Goal: Browse casually: Explore the website without a specific task or goal

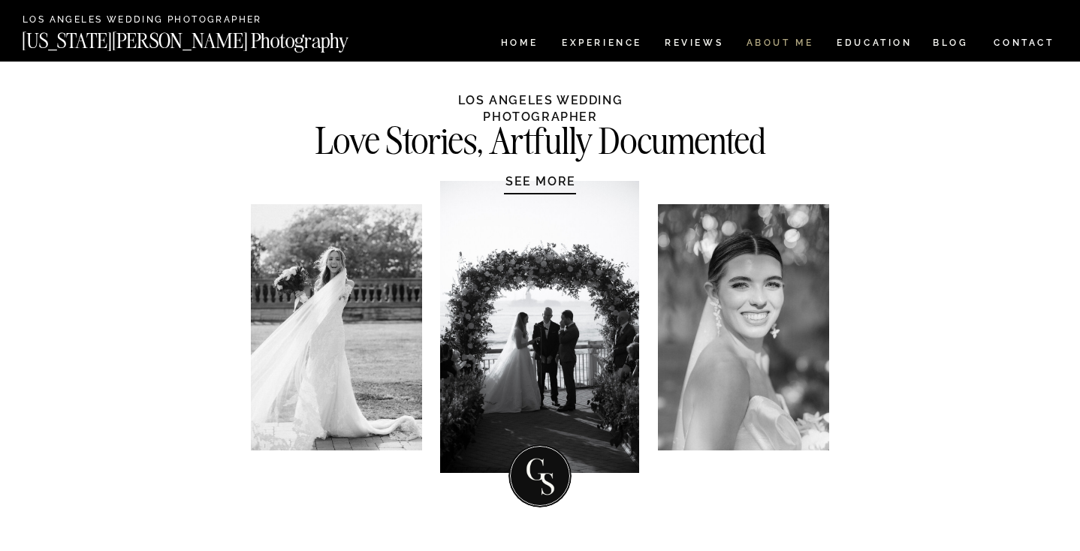
click at [767, 38] on nav "ABOUT ME" at bounding box center [780, 44] width 68 height 13
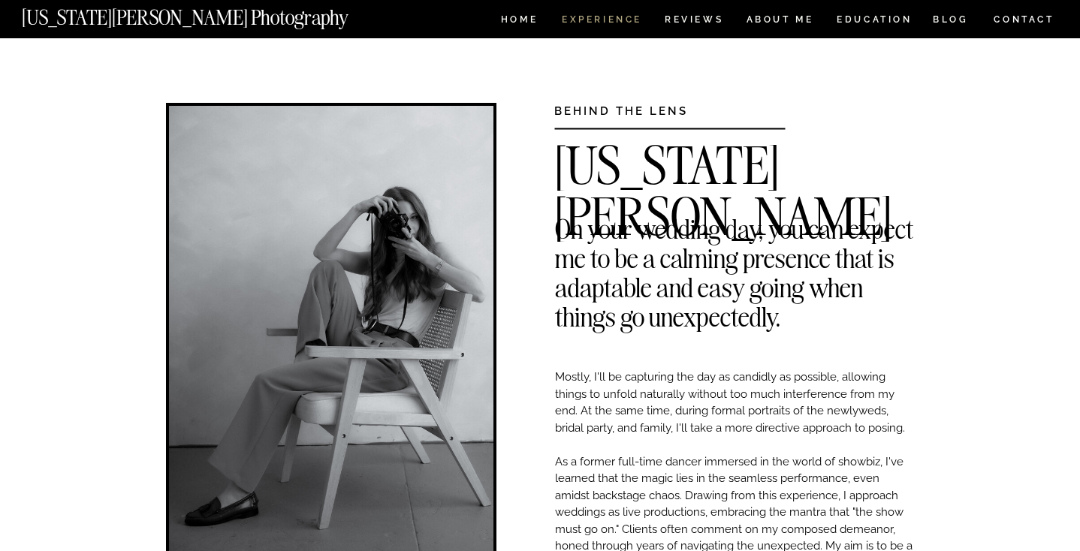
click at [576, 17] on nav "Experience" at bounding box center [601, 21] width 79 height 13
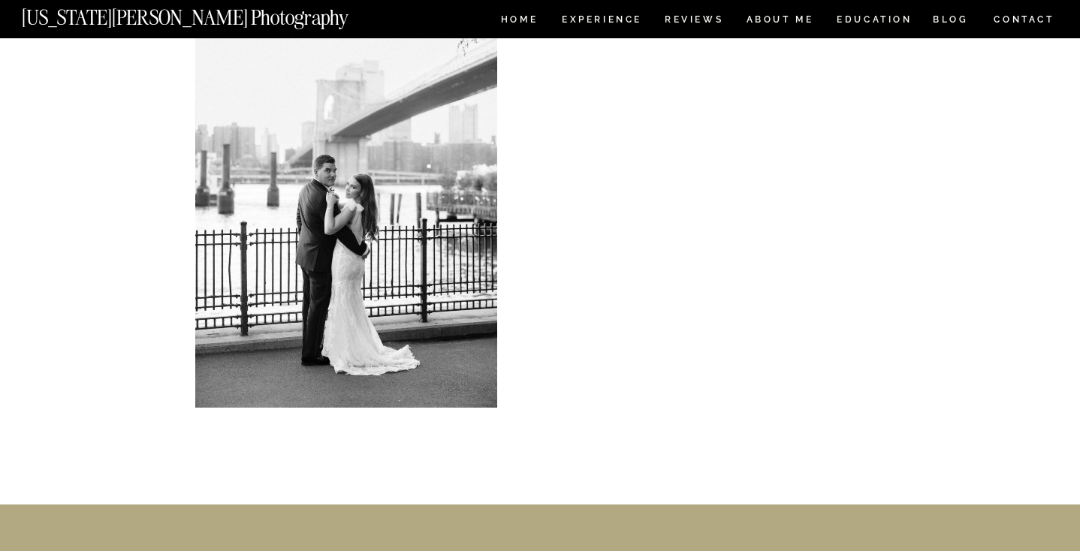
scroll to position [7062, 0]
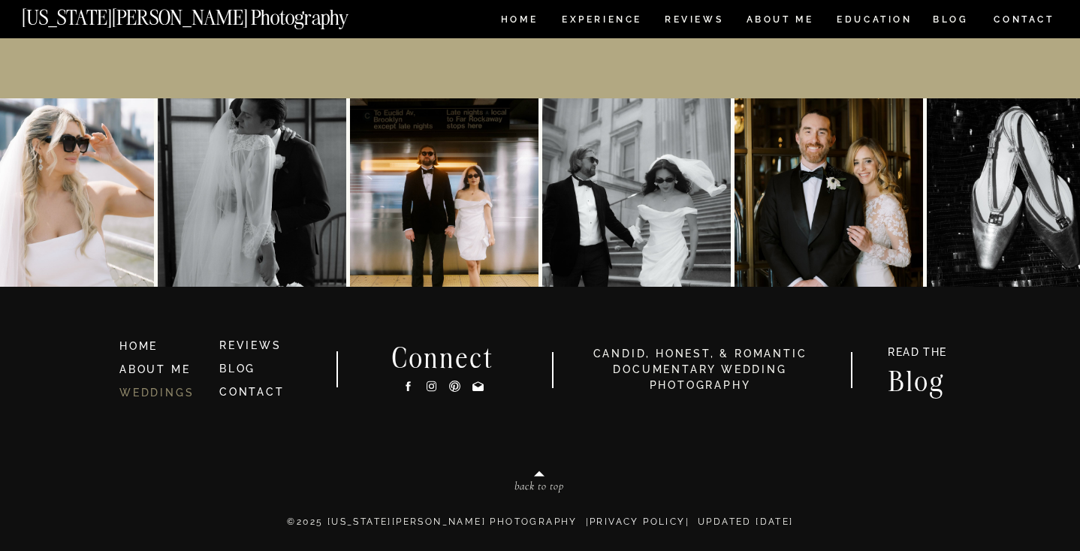
click at [168, 397] on link "WEDDINGS" at bounding box center [156, 393] width 74 height 12
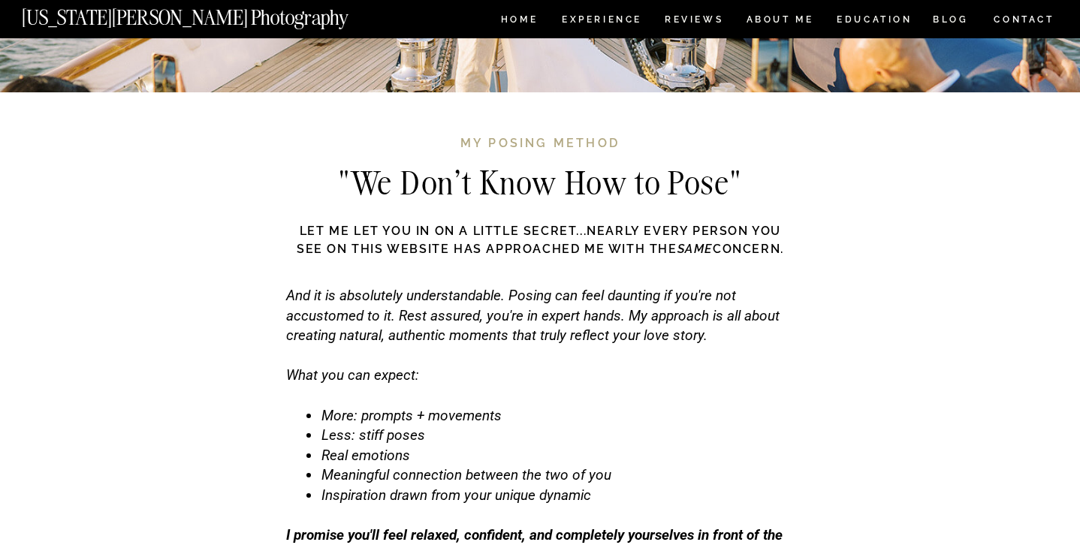
scroll to position [4266, 0]
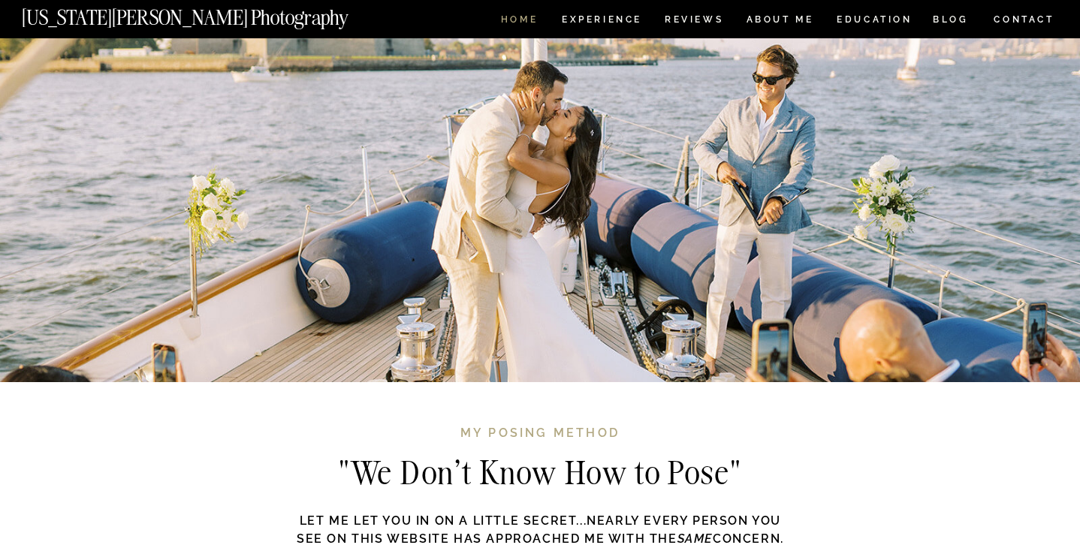
click at [519, 18] on nav "HOME" at bounding box center [519, 21] width 43 height 13
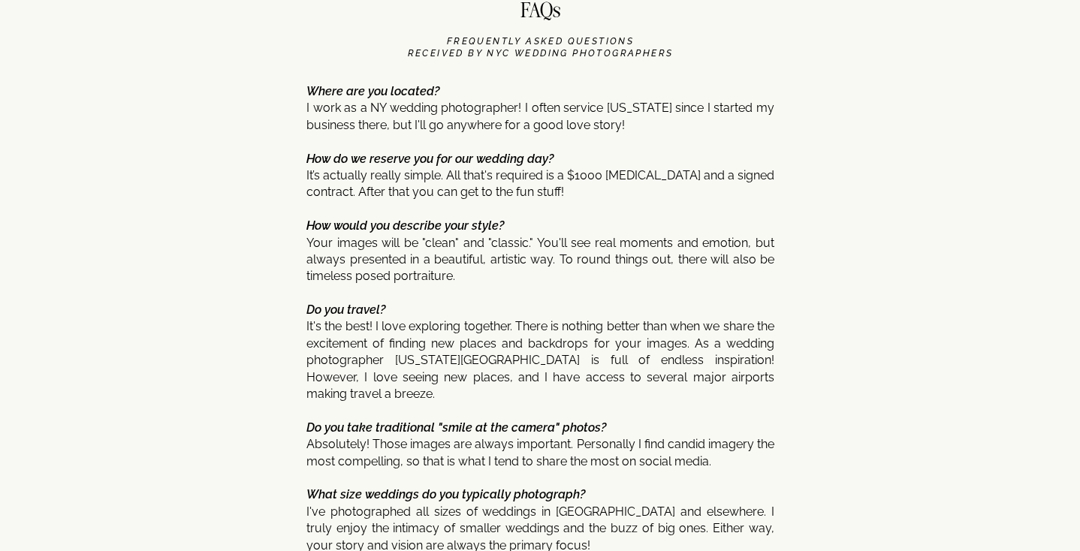
scroll to position [7284, 0]
click at [569, 165] on p "Where are you located? I work as a NY wedding photographer! I often service Tex…" at bounding box center [540, 499] width 468 height 832
click at [569, 177] on p "Where are you located? I work as a NY wedding photographer! I often service Tex…" at bounding box center [540, 499] width 468 height 832
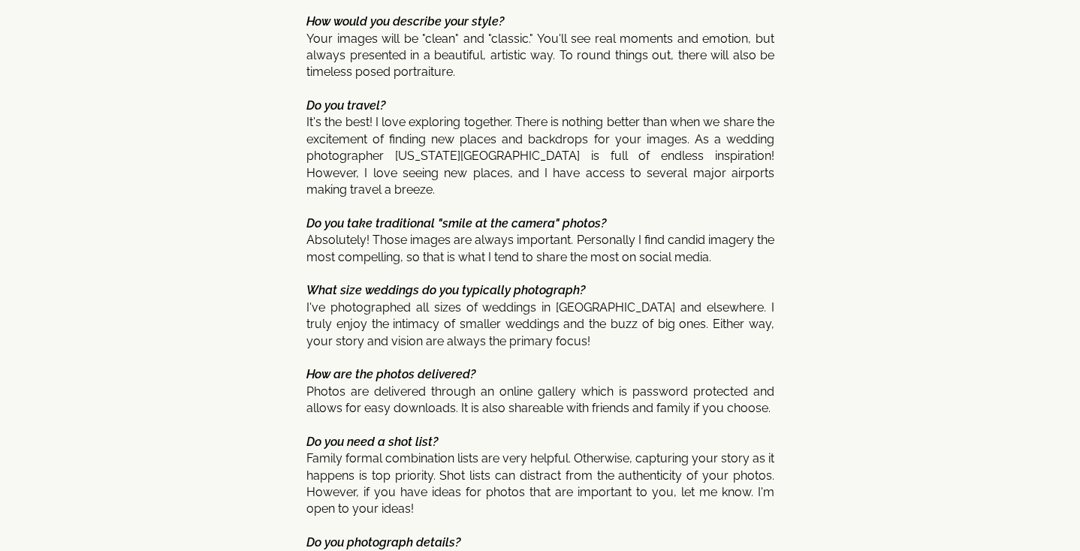
click at [773, 124] on p "Where are you located? I work as a NY wedding photographer! I often service Tex…" at bounding box center [540, 295] width 468 height 832
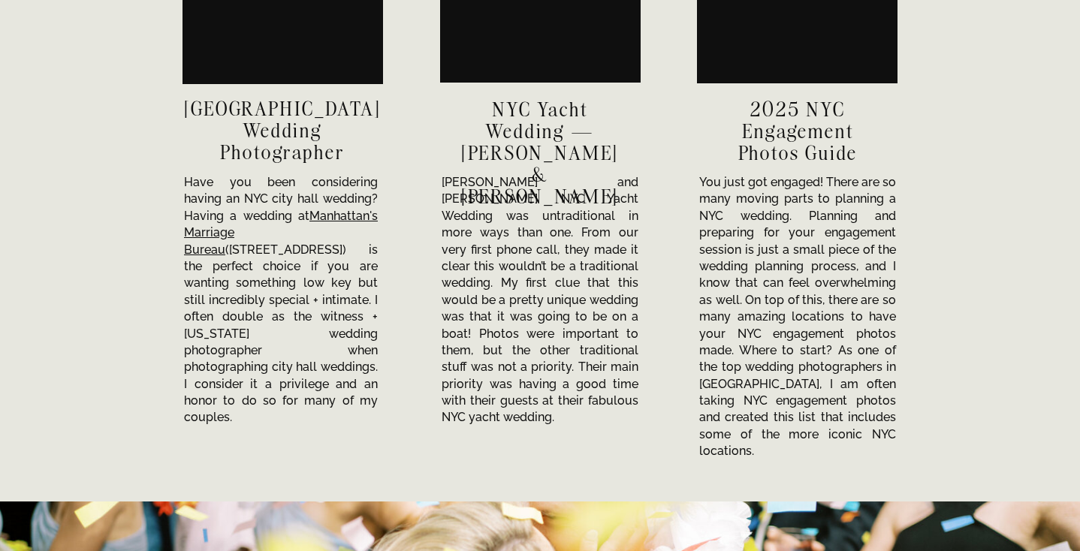
scroll to position [5107, 0]
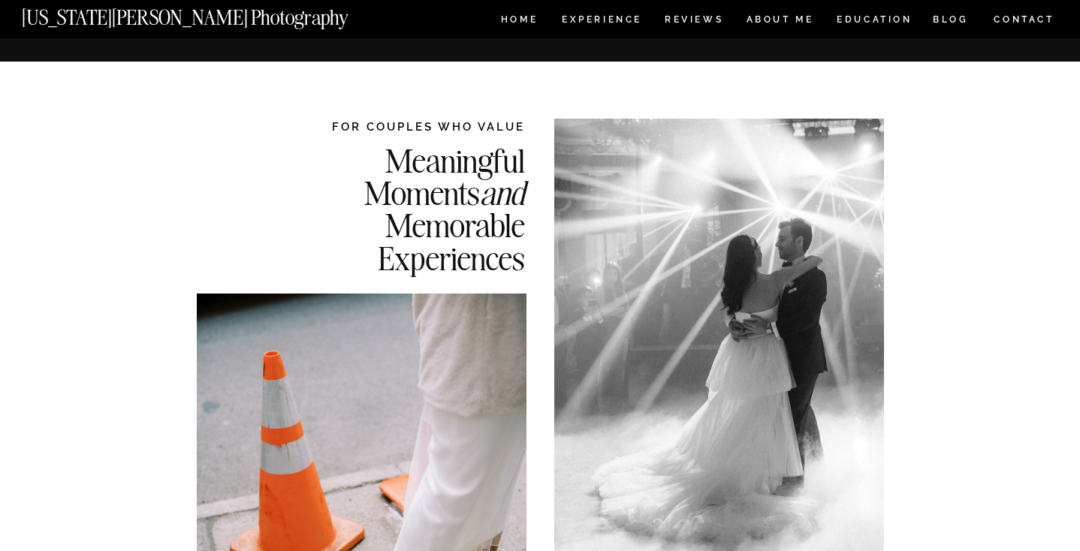
scroll to position [4266, 0]
